Goal: Information Seeking & Learning: Learn about a topic

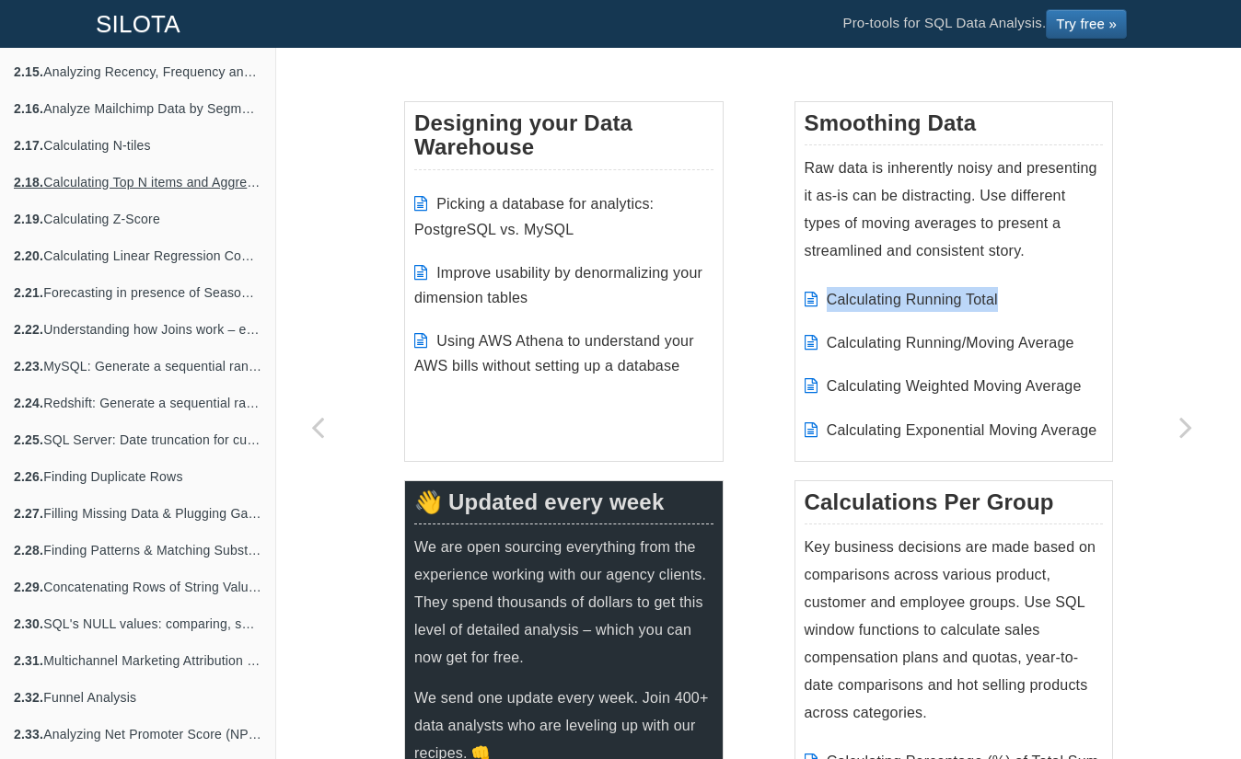
scroll to position [1213, 0]
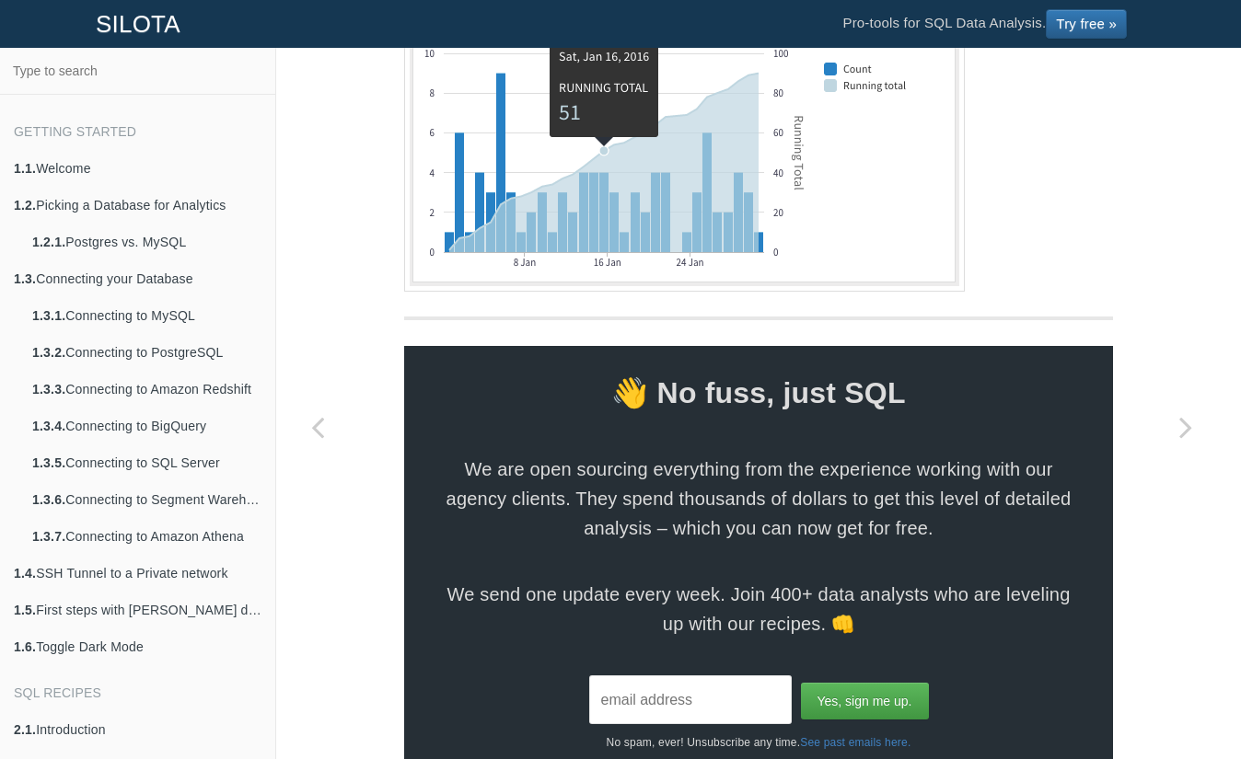
scroll to position [1842, 0]
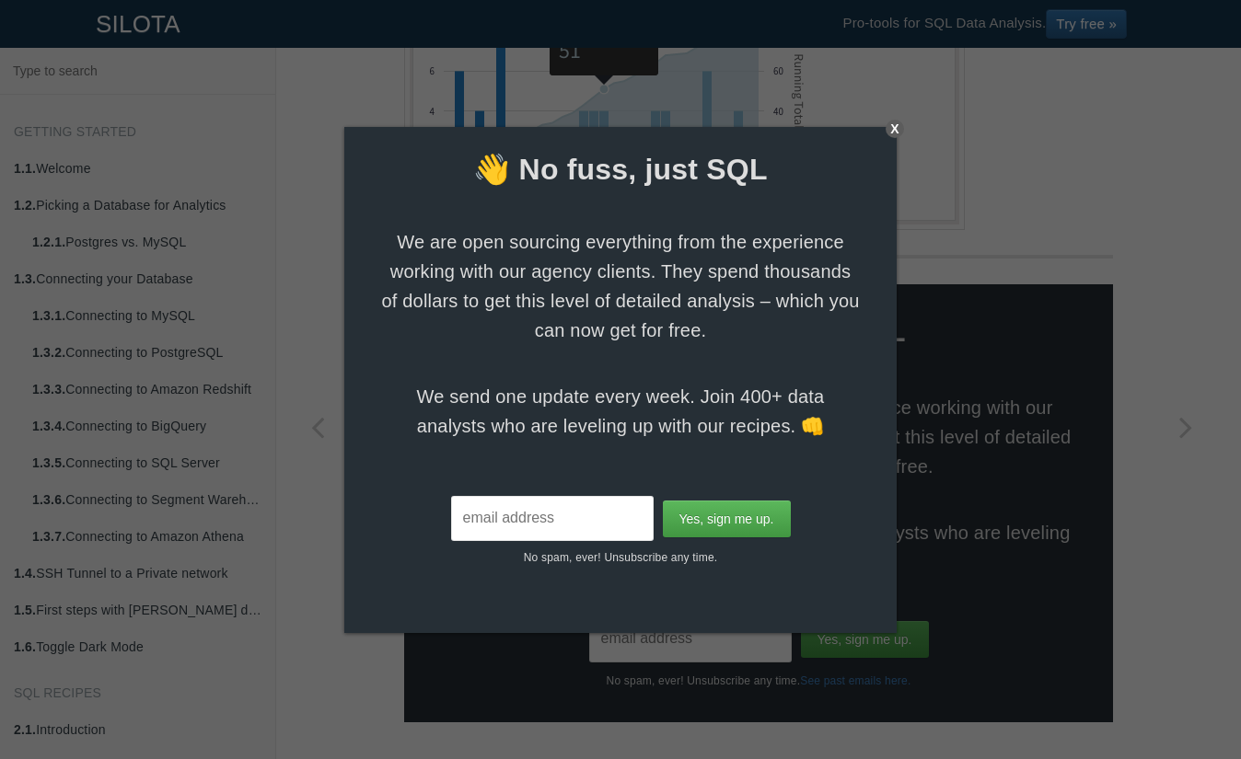
click at [883, 135] on div "👋 No fuss, just SQL We are open sourcing everything from the experience working…" at bounding box center [620, 347] width 552 height 440
click at [891, 130] on div "X" at bounding box center [895, 129] width 18 height 18
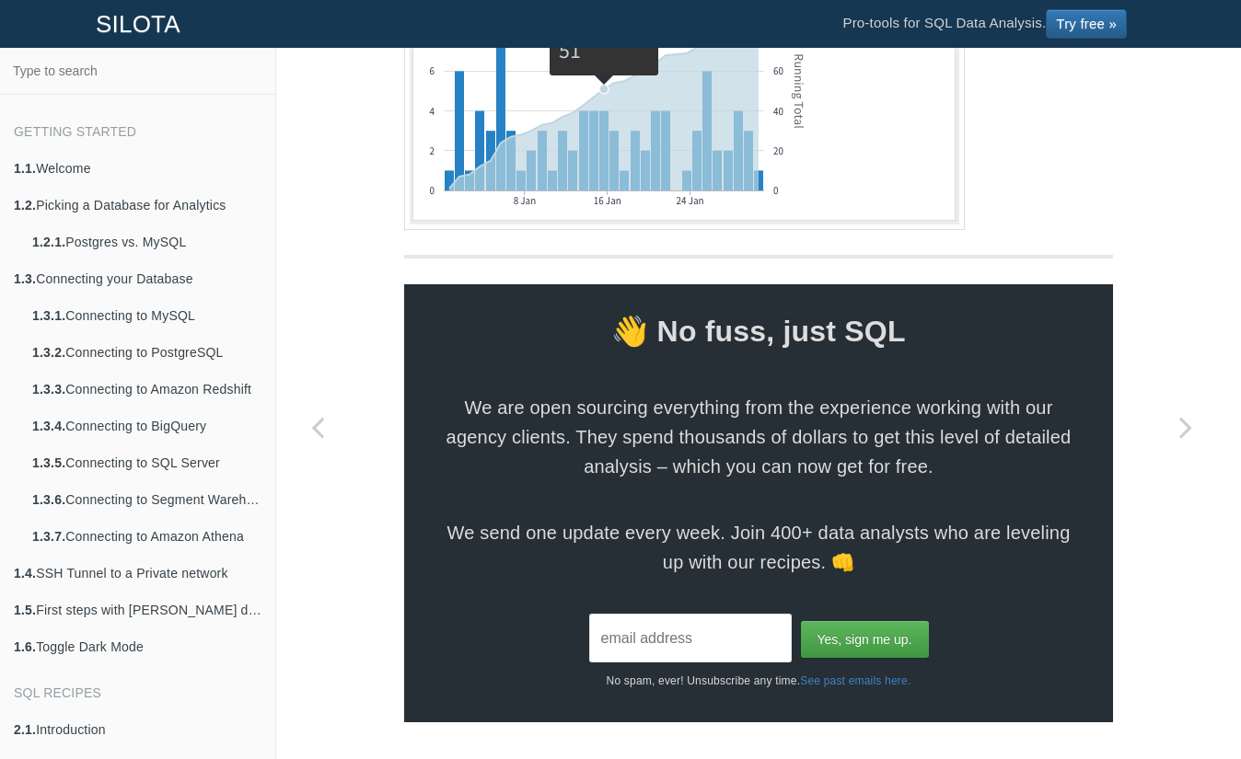
scroll to position [1875, 0]
click at [97, 78] on input "text" at bounding box center [138, 70] width 264 height 35
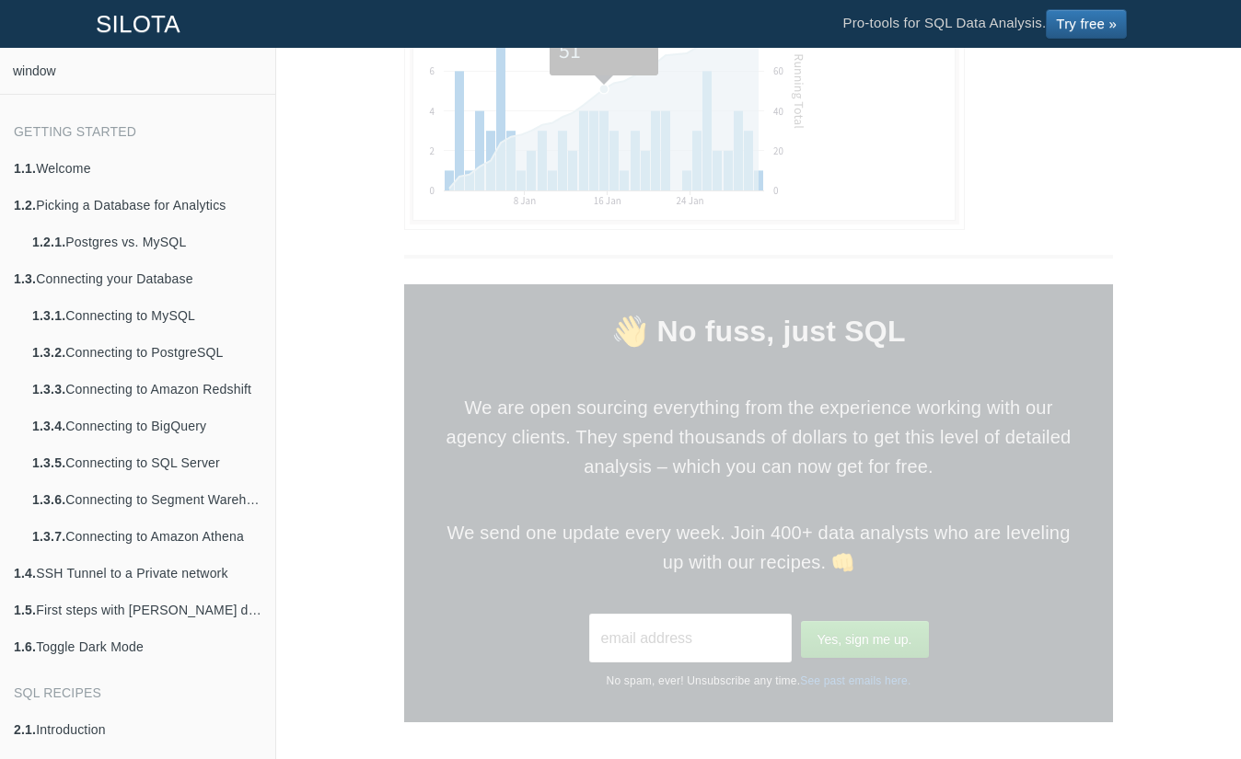
type input "window"
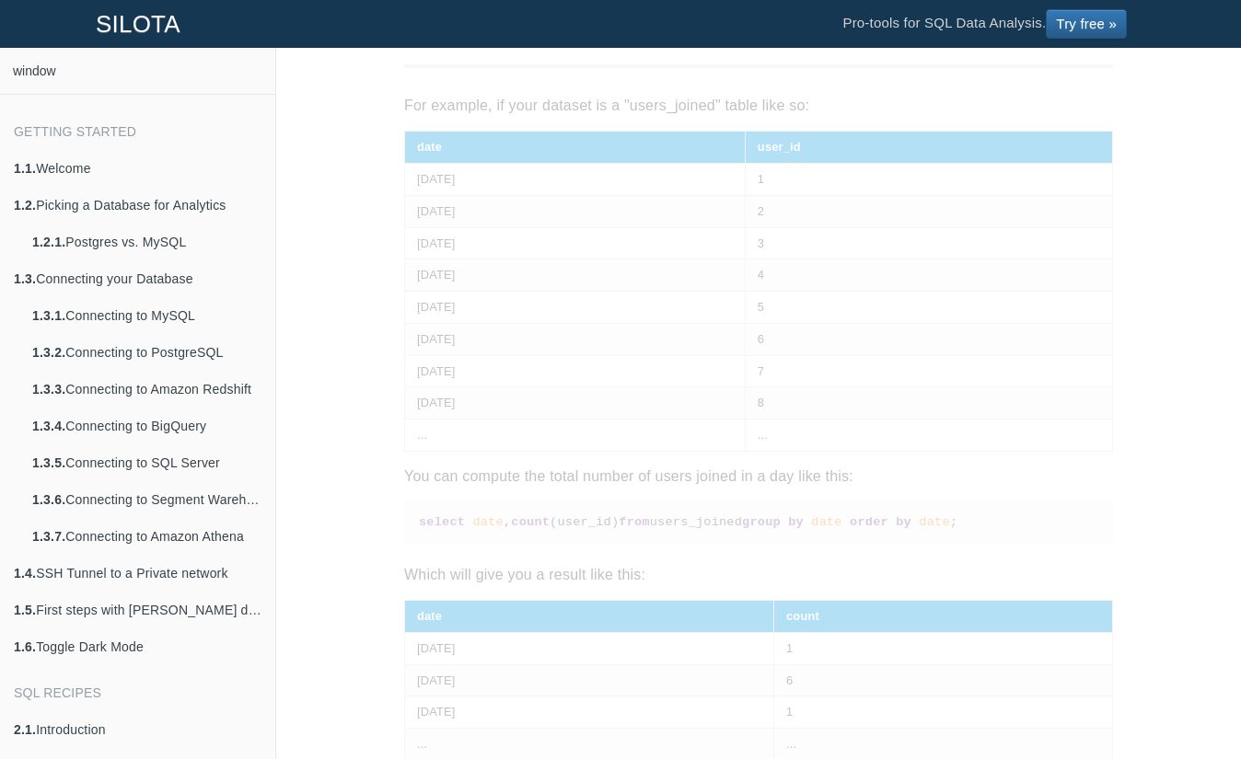
scroll to position [0, 0]
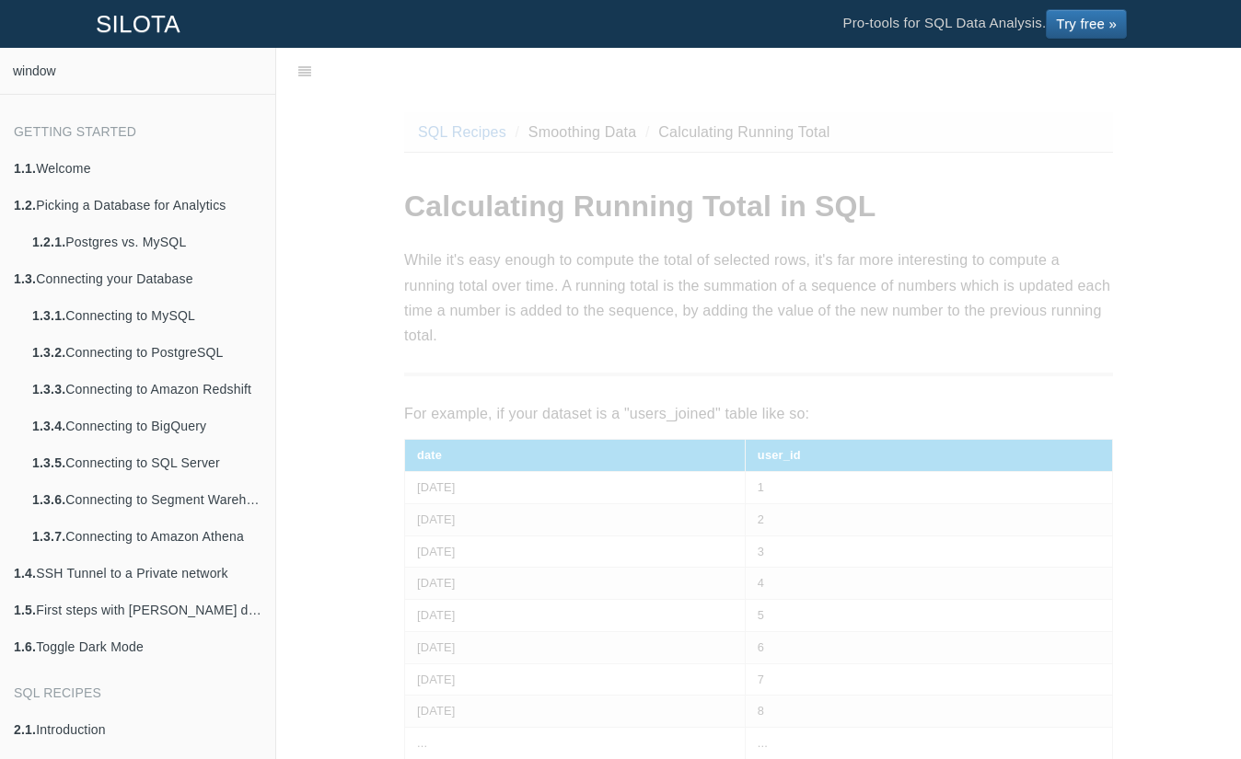
click at [118, 63] on input "window" at bounding box center [138, 70] width 264 height 35
click at [122, 128] on li "Getting Started" at bounding box center [137, 127] width 275 height 46
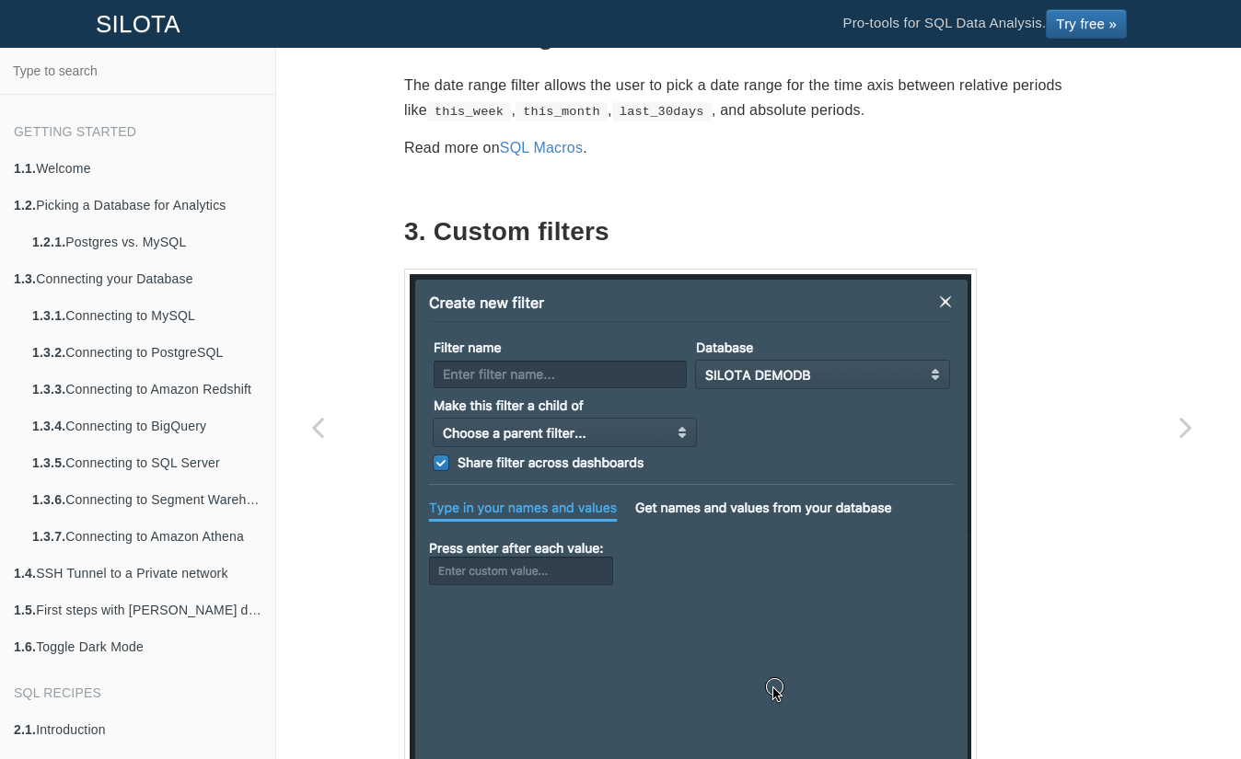
scroll to position [1167, 0]
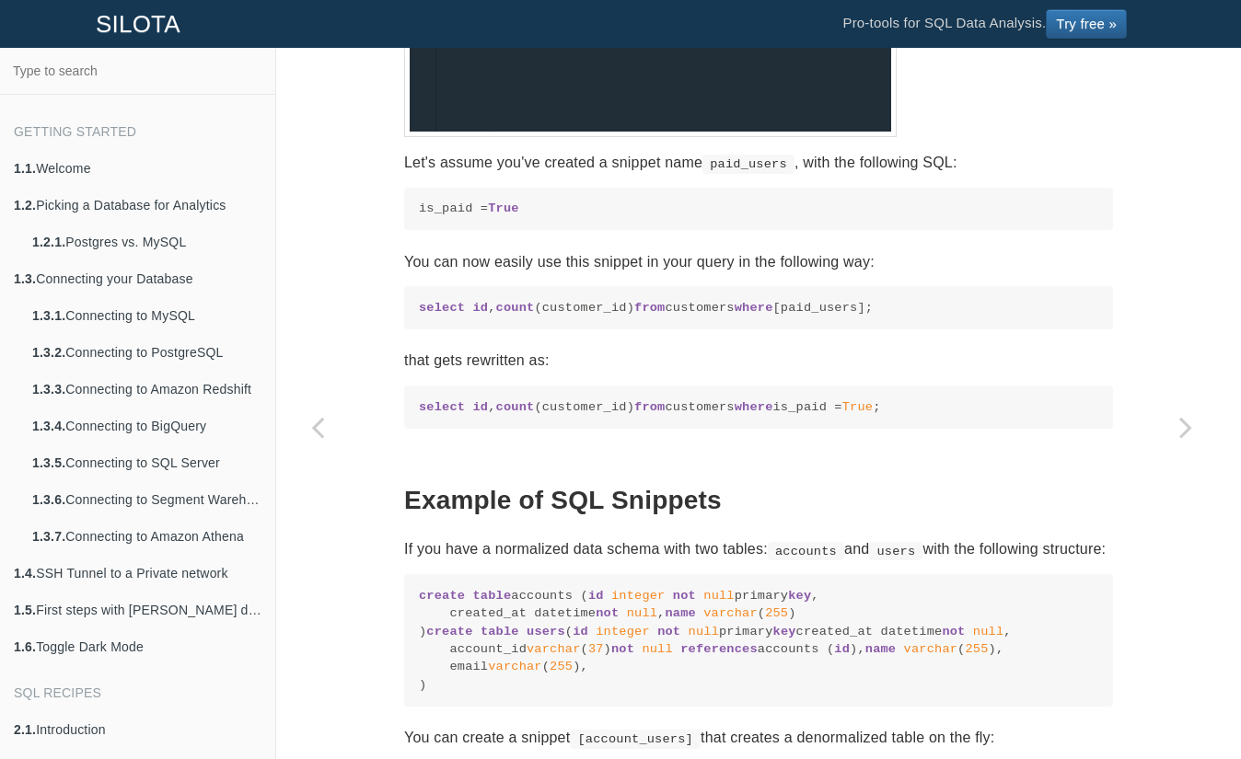
scroll to position [893, 0]
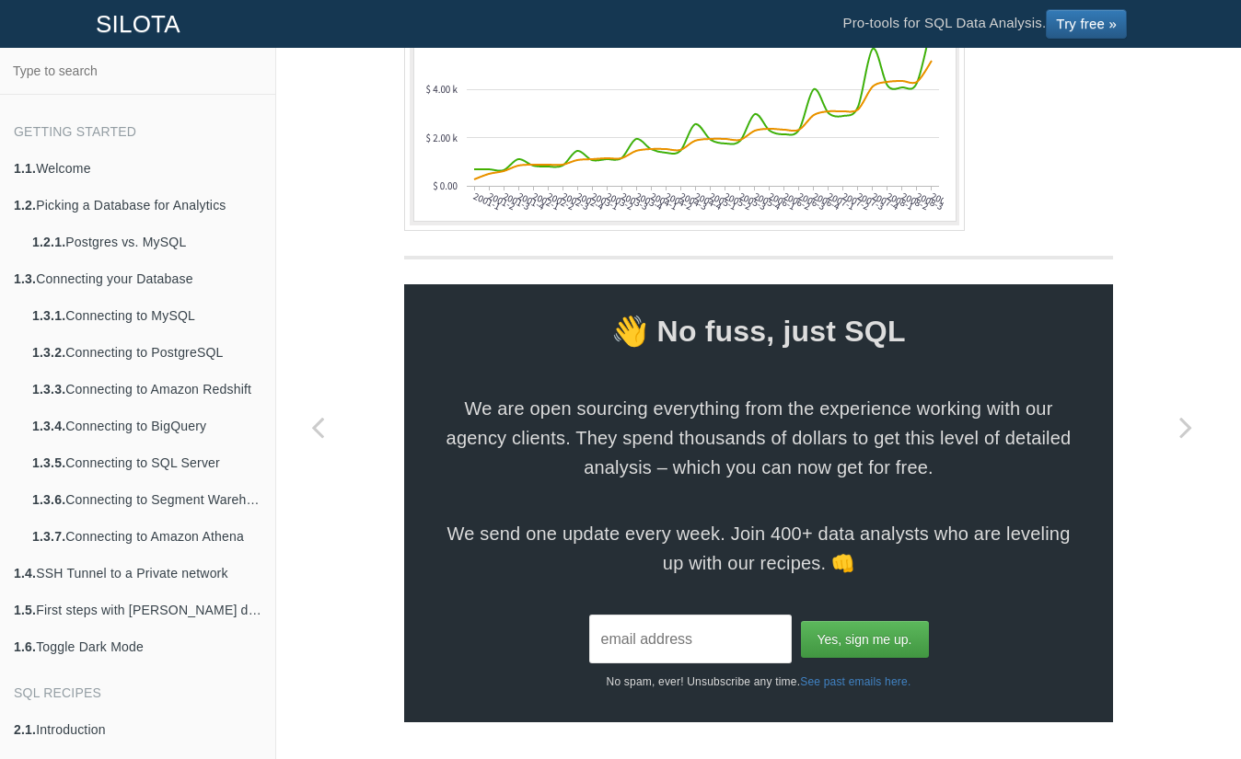
scroll to position [2936, 0]
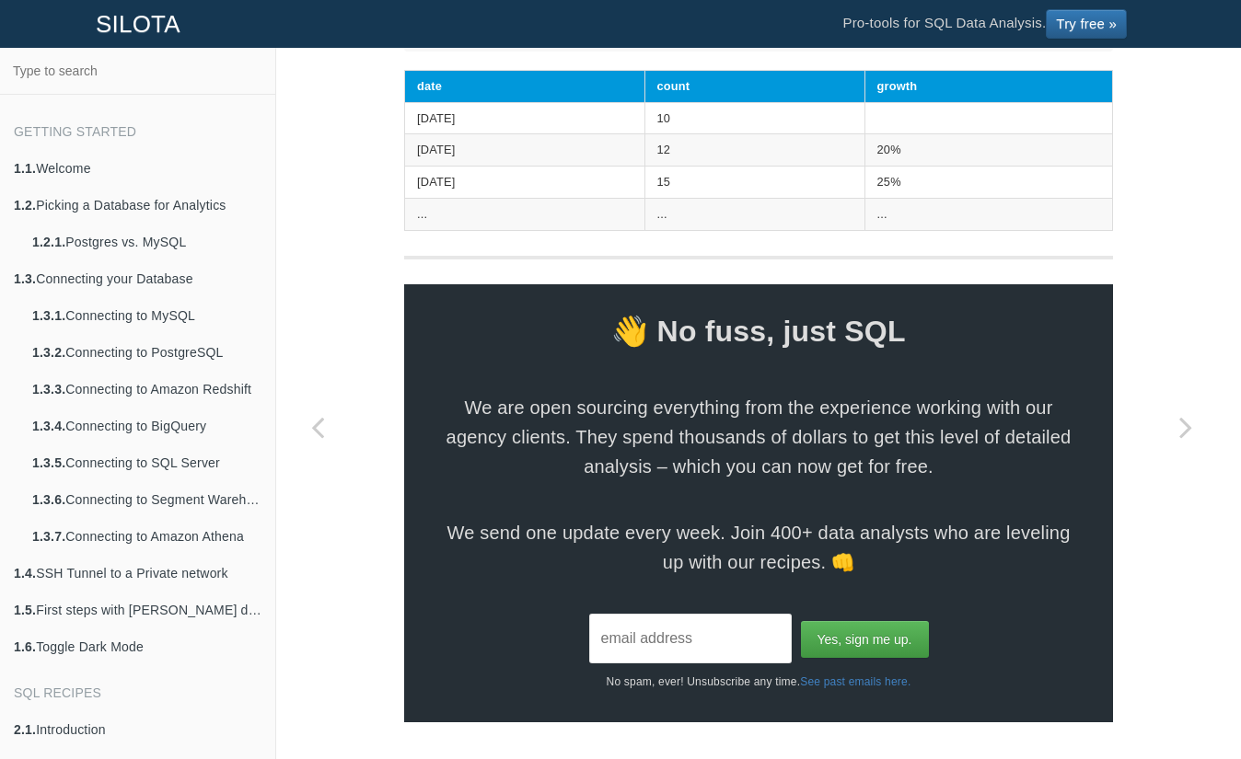
scroll to position [1322, 0]
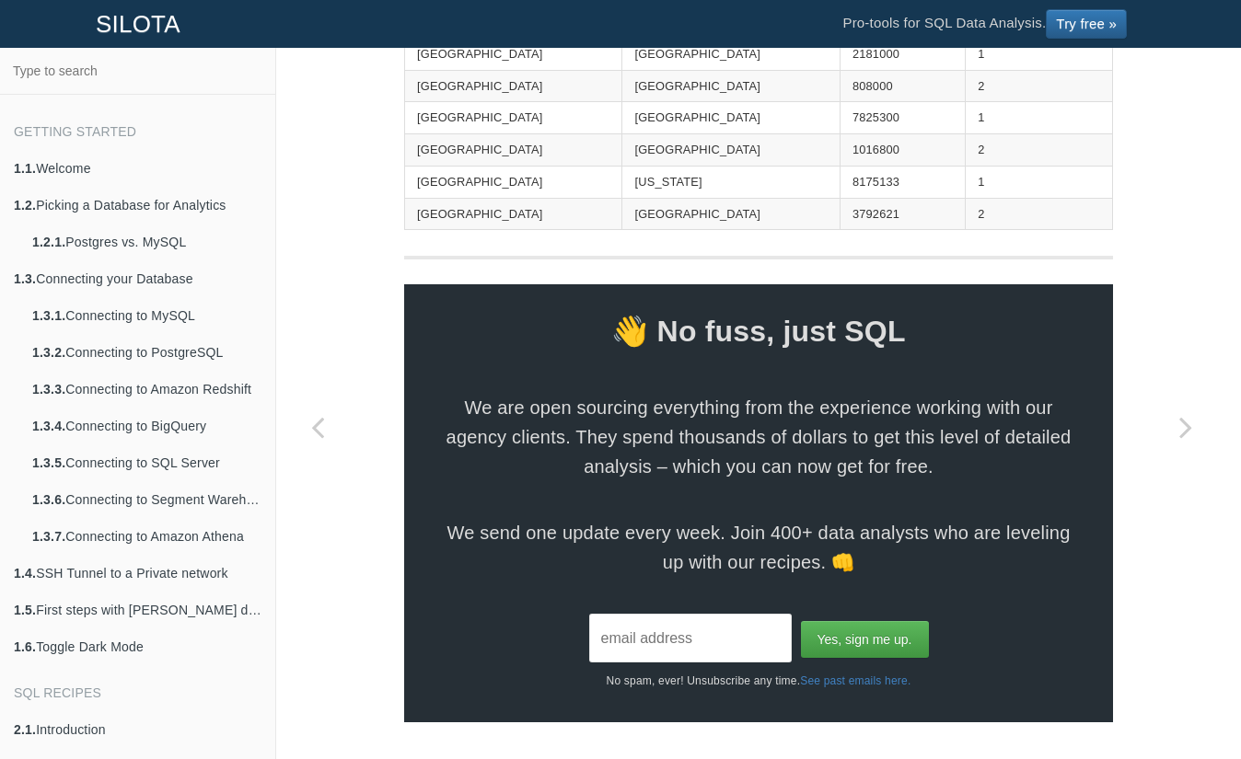
scroll to position [2691, 0]
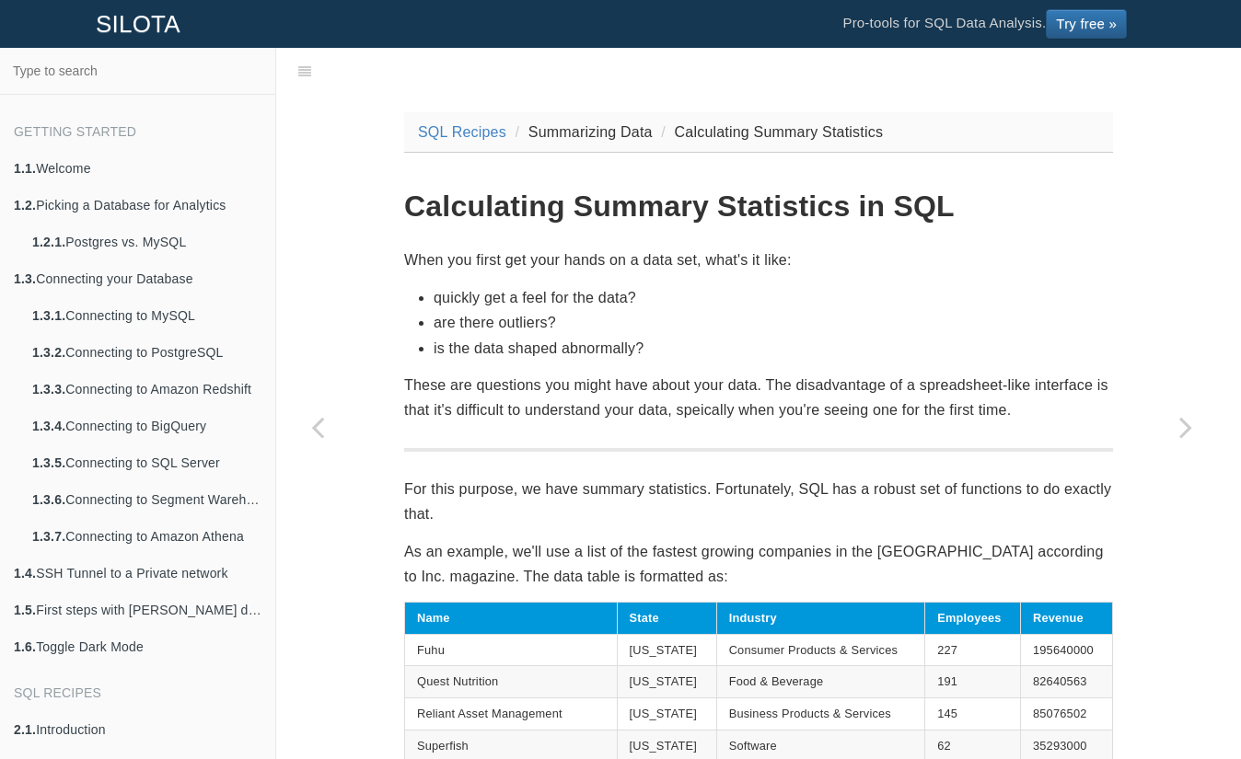
scroll to position [46, 0]
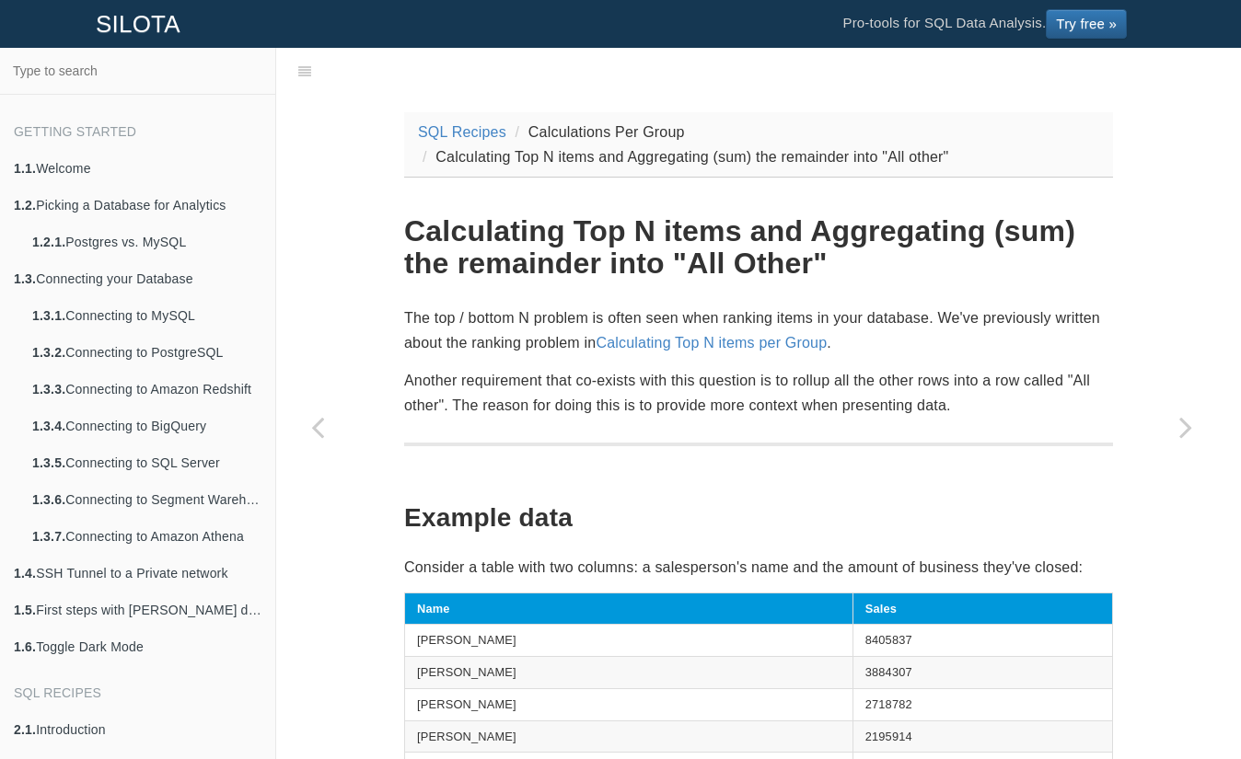
scroll to position [46, 0]
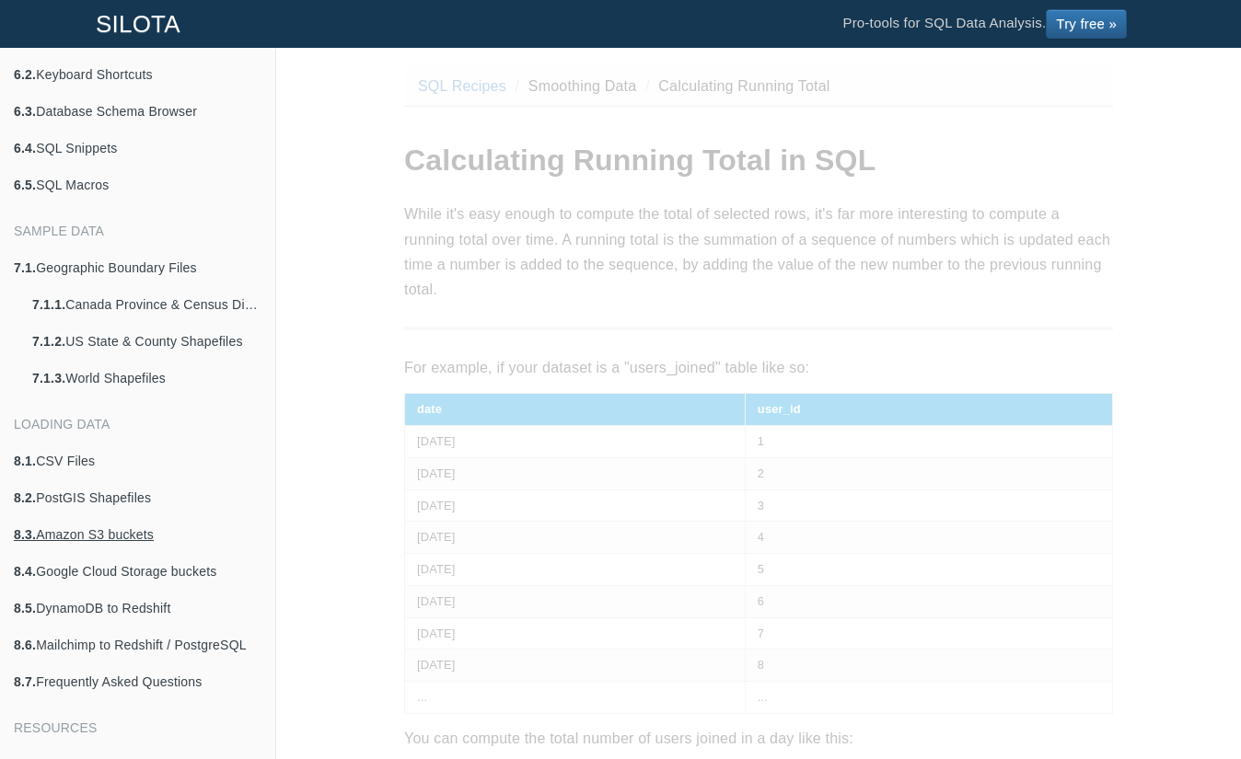
scroll to position [3450, 0]
